Goal: Information Seeking & Learning: Learn about a topic

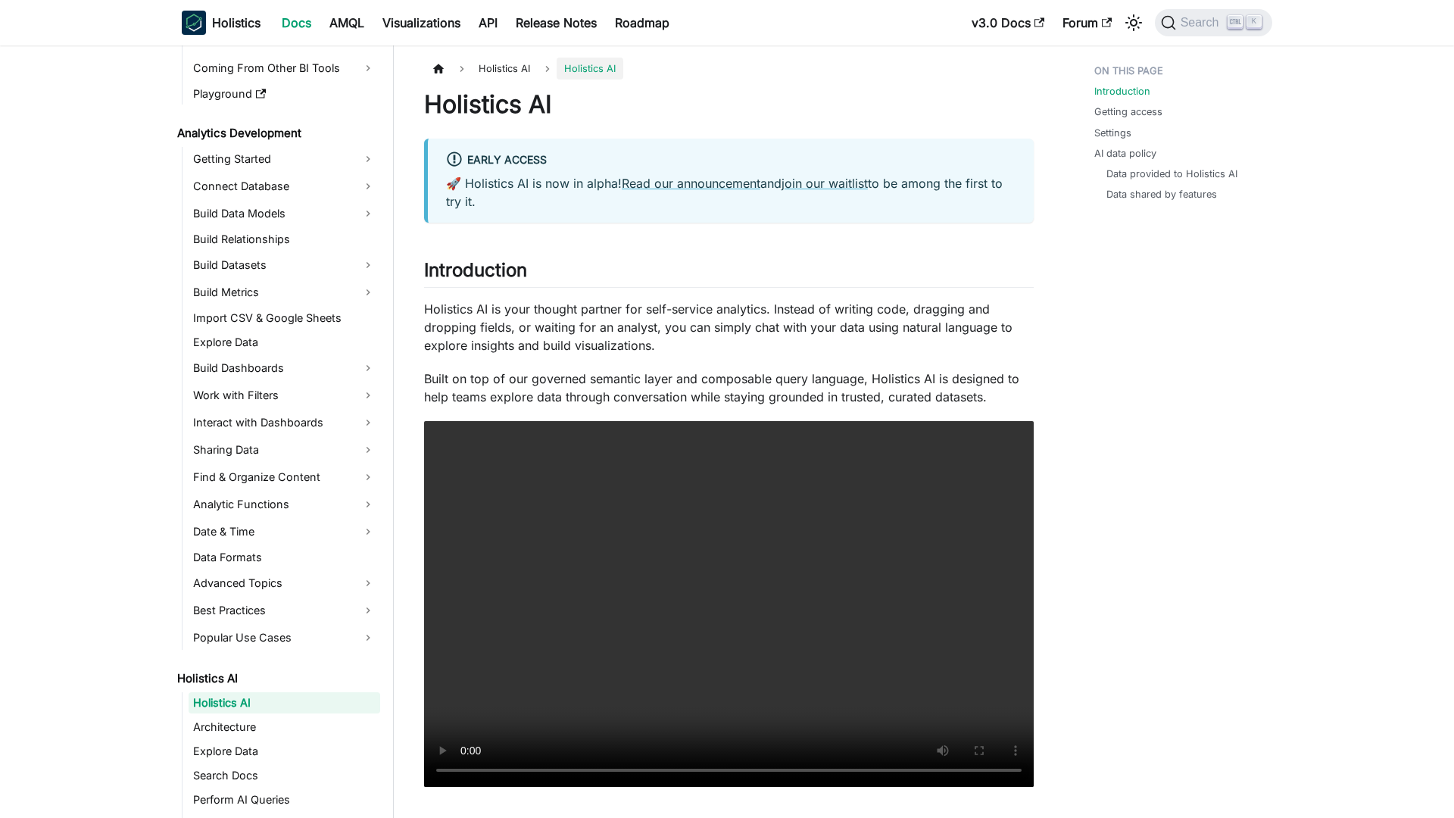
scroll to position [209, 0]
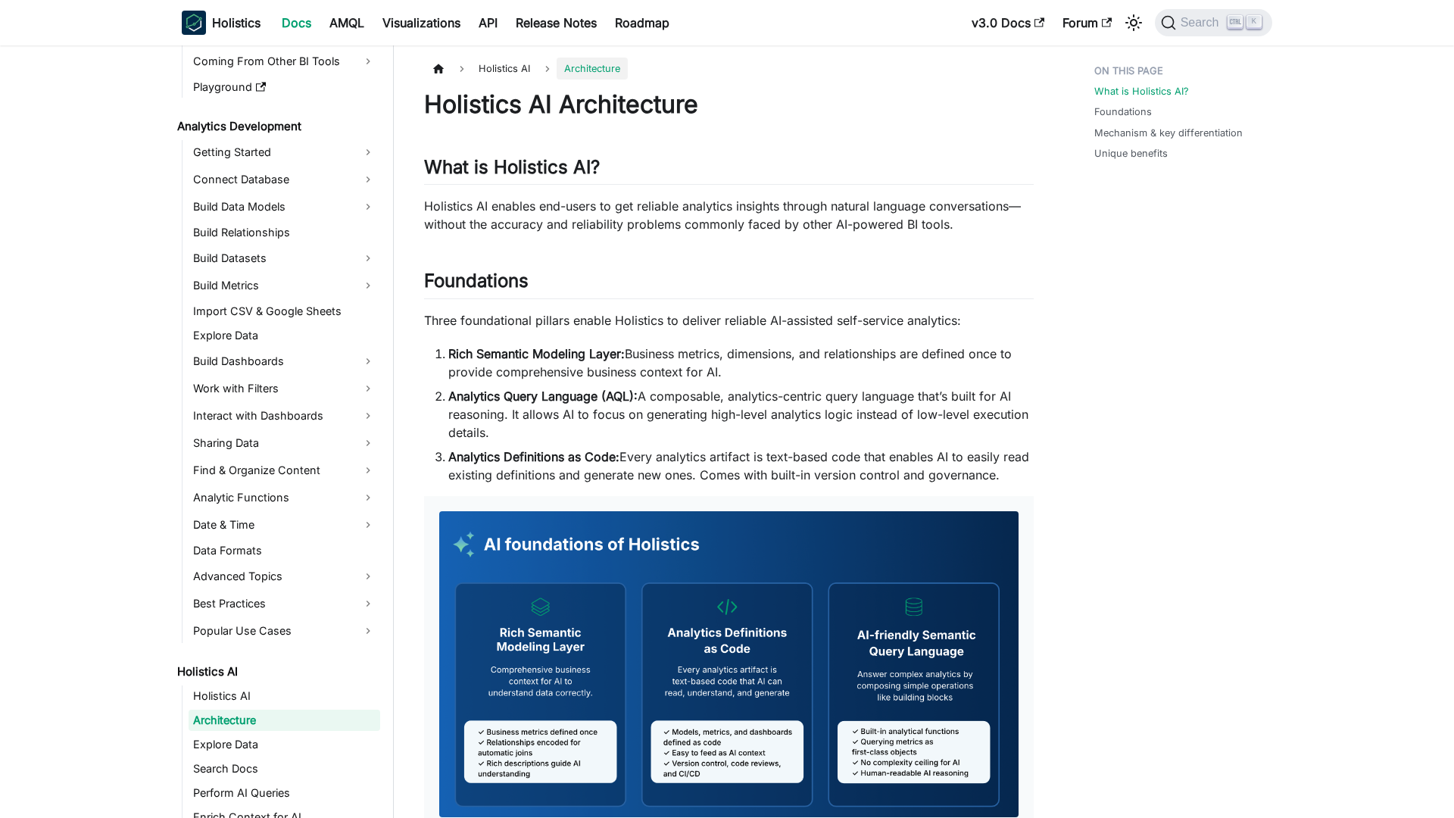
scroll to position [233, 0]
